Goal: Communication & Community: Answer question/provide support

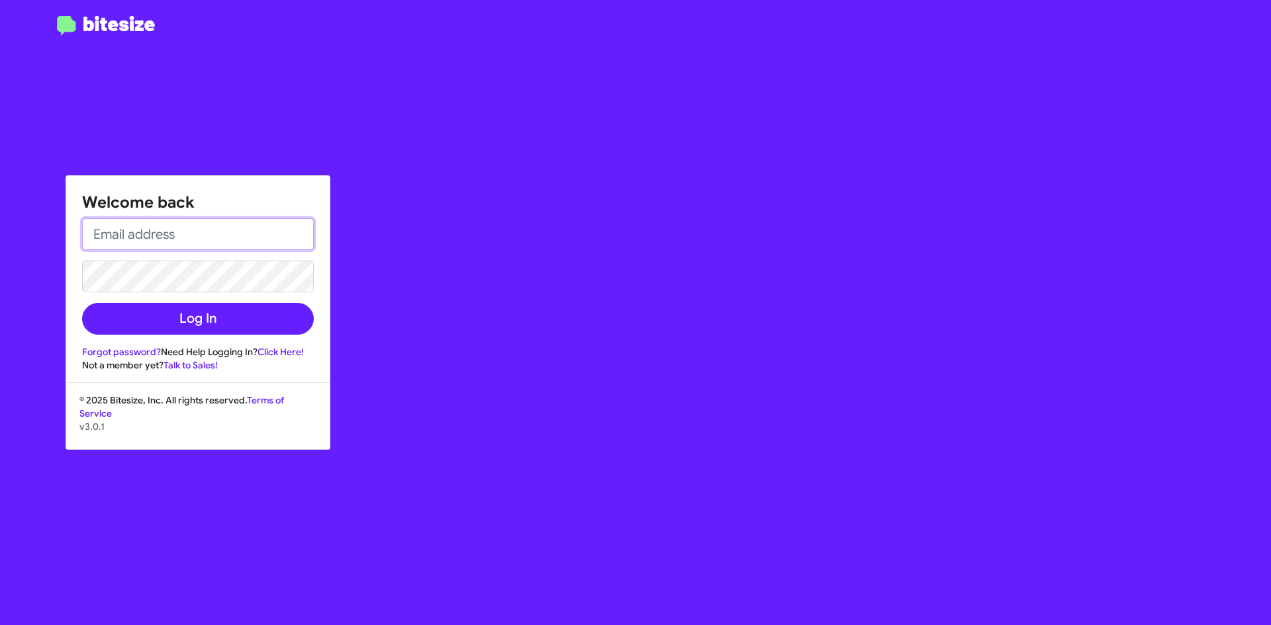
type input "[EMAIL_ADDRESS][DOMAIN_NAME]"
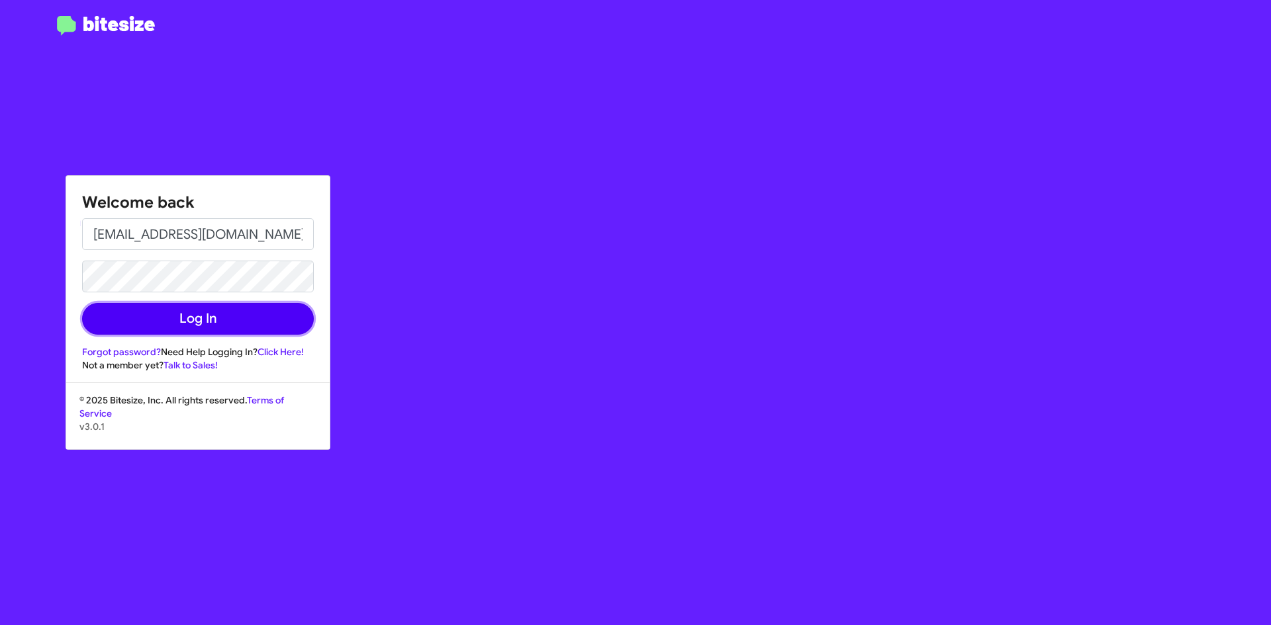
click at [175, 326] on button "Log In" at bounding box center [198, 319] width 232 height 32
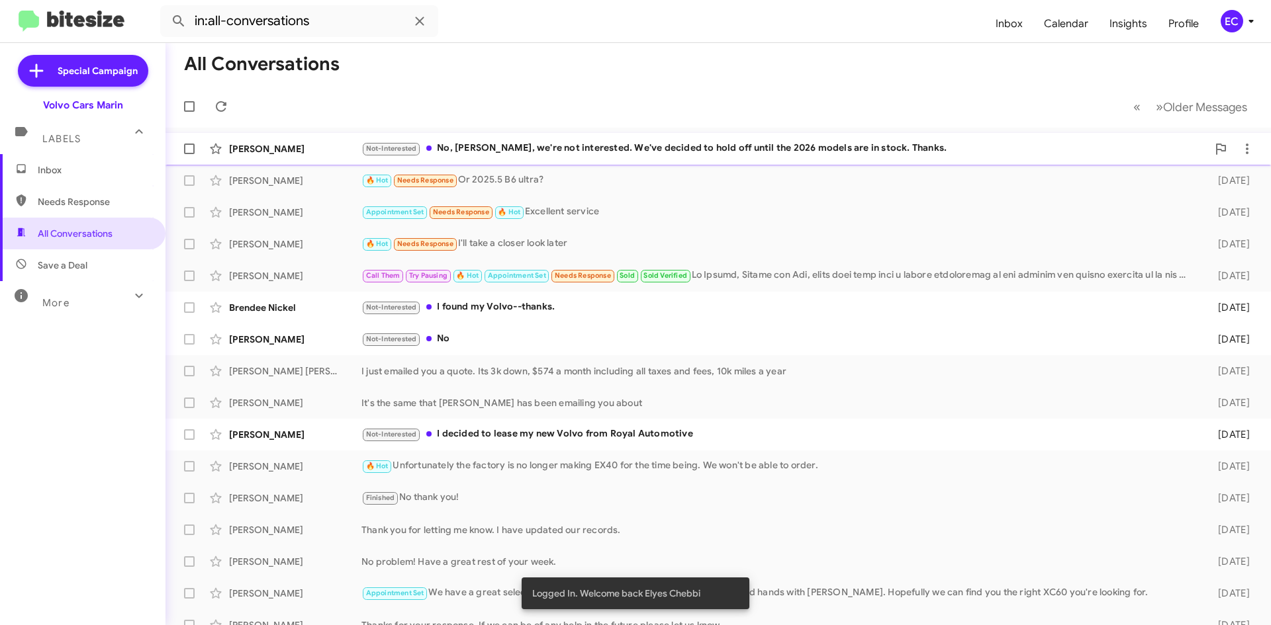
click at [575, 139] on div "[PERSON_NAME] Not-Interested No, [PERSON_NAME], we're not interested. We've dec…" at bounding box center [718, 149] width 1084 height 26
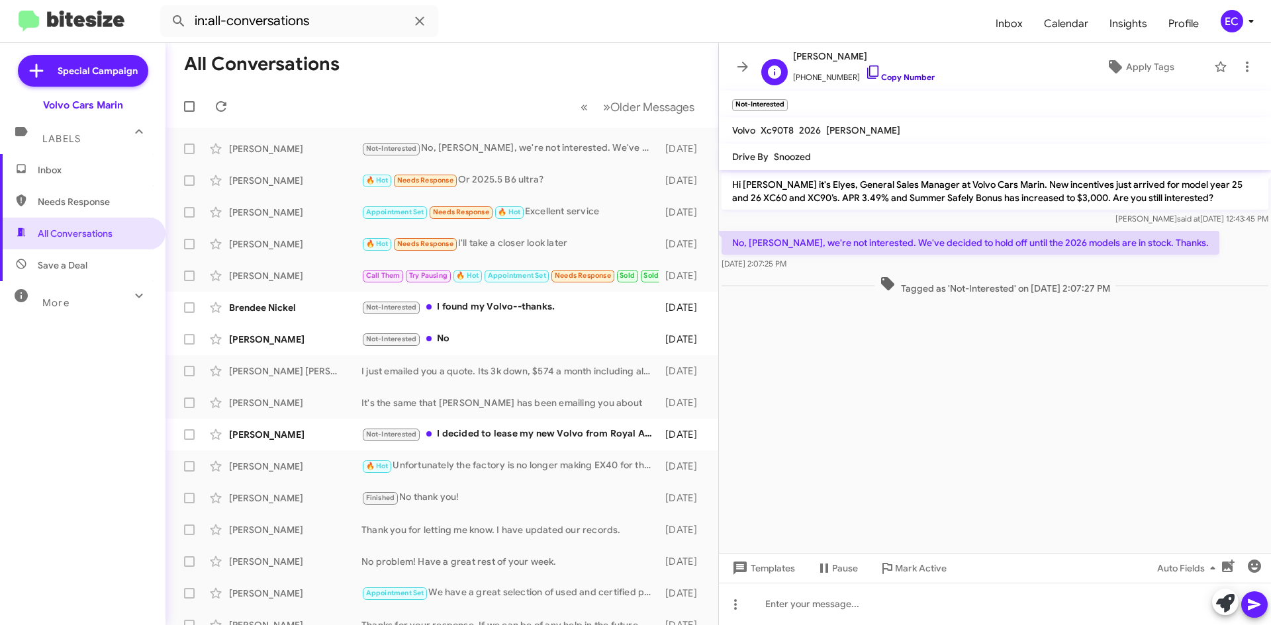
click at [899, 73] on link "Copy Number" at bounding box center [899, 77] width 69 height 10
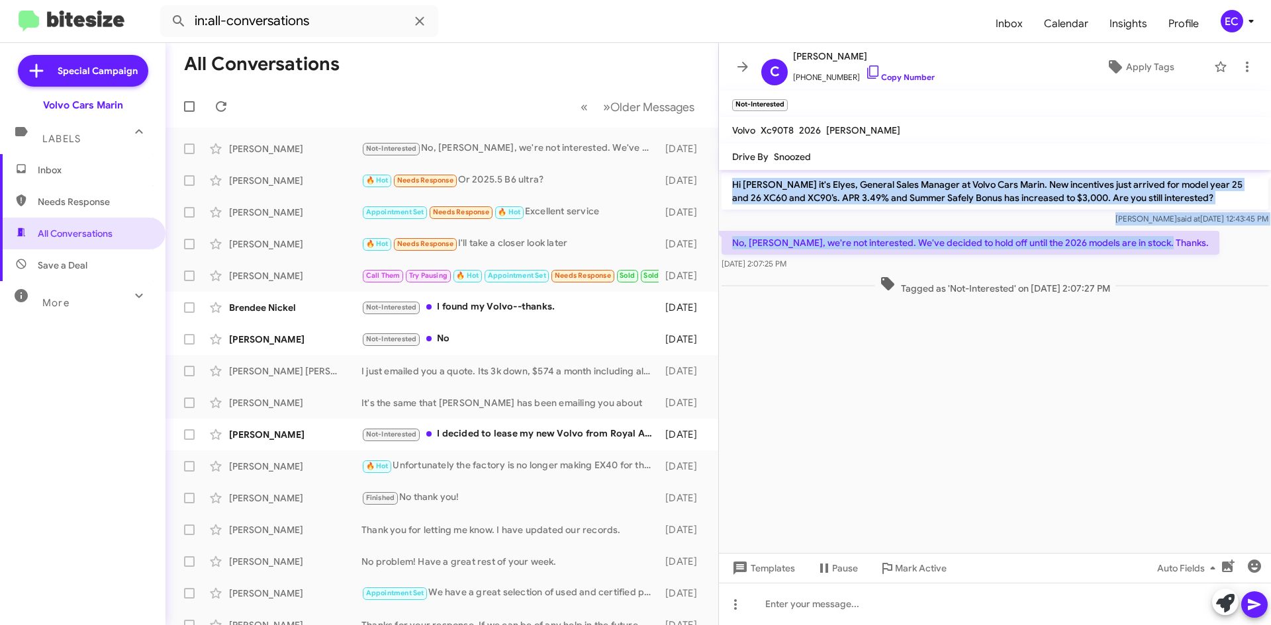
drag, startPoint x: 731, startPoint y: 183, endPoint x: 1126, endPoint y: 199, distance: 394.7
click at [1212, 248] on div "Hi [PERSON_NAME] it's Elyes, General Sales Manager at Volvo Cars Marin. New inc…" at bounding box center [995, 234] width 552 height 128
copy div "Hi [PERSON_NAME] it's Elyes, General Sales Manager at Volvo Cars Marin. New inc…"
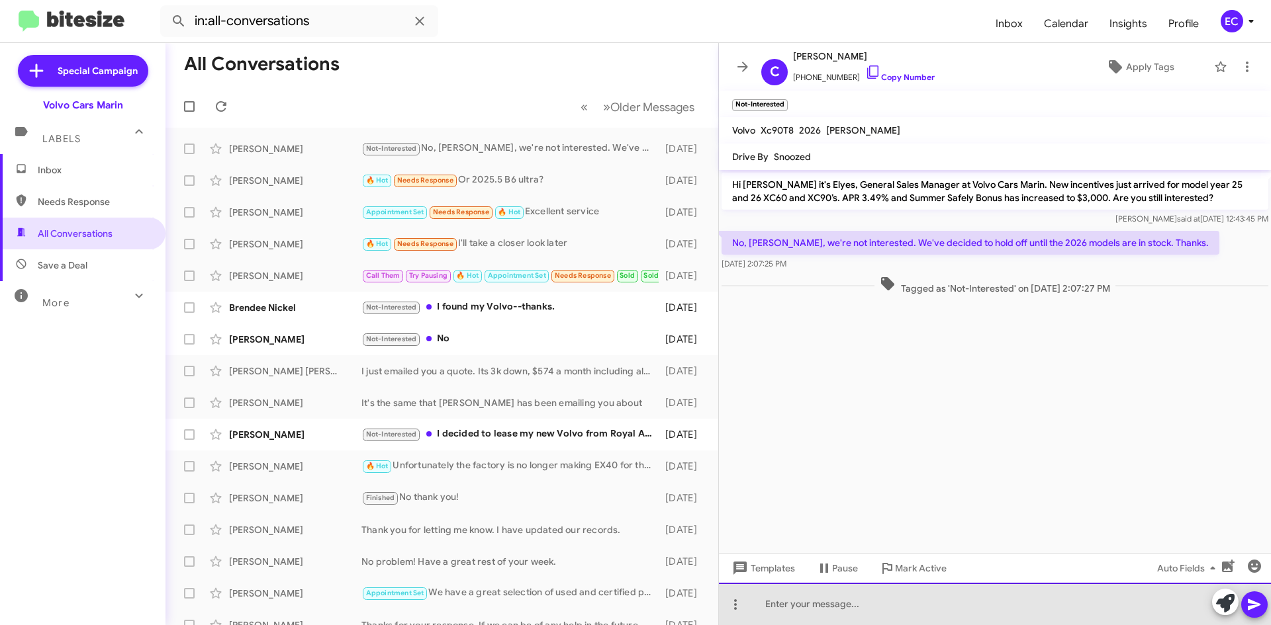
click at [834, 604] on div at bounding box center [995, 604] width 552 height 42
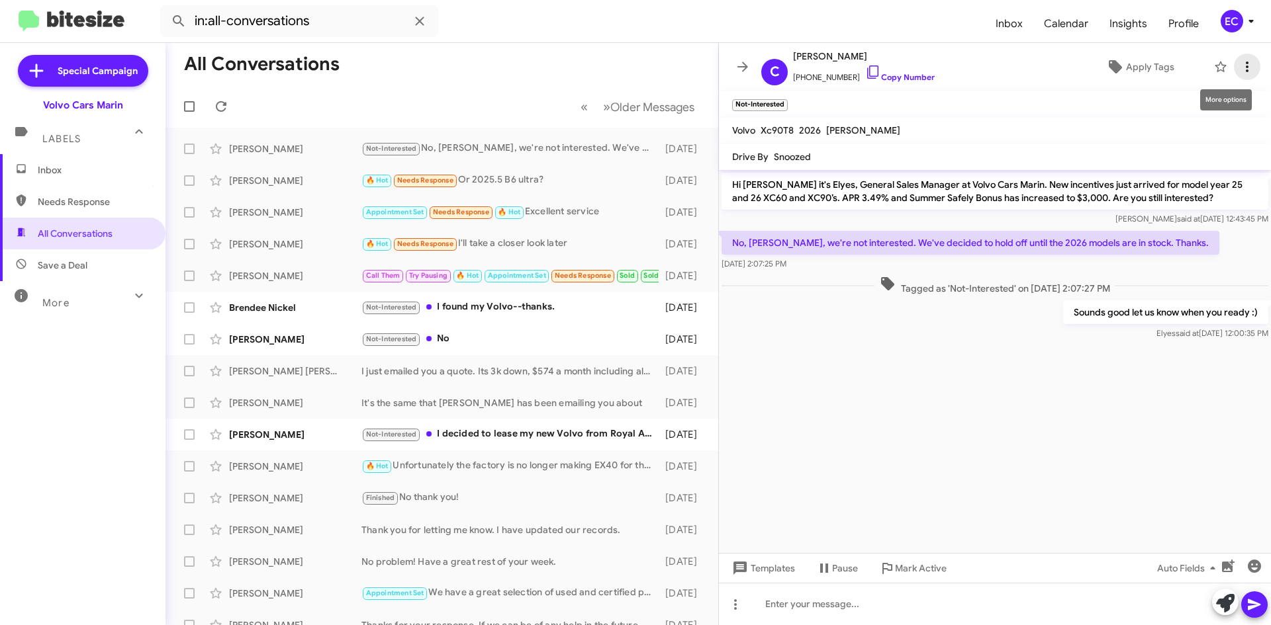
click at [1239, 69] on icon at bounding box center [1247, 67] width 16 height 16
